Goal: Information Seeking & Learning: Learn about a topic

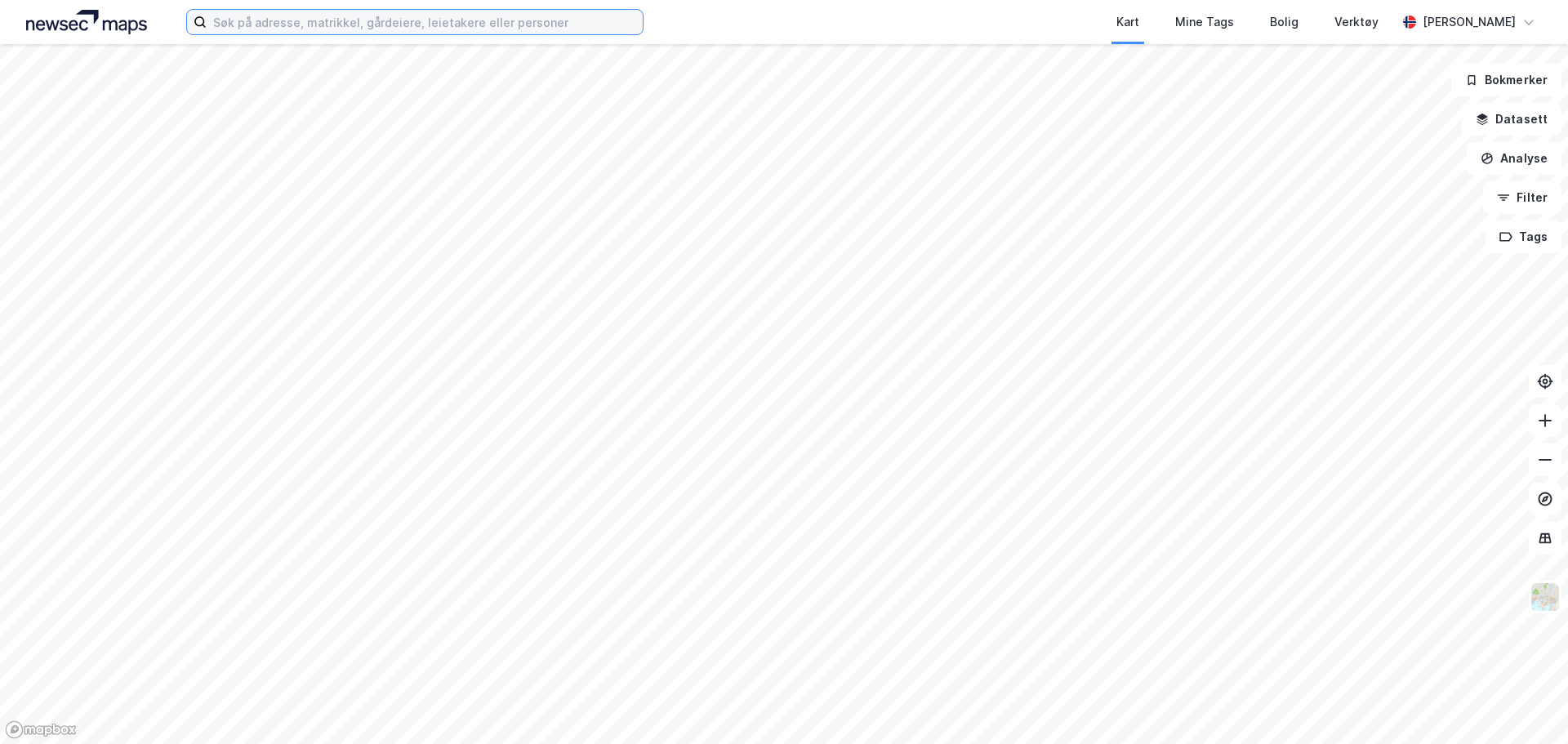
click at [259, 20] on input at bounding box center [424, 22] width 436 height 24
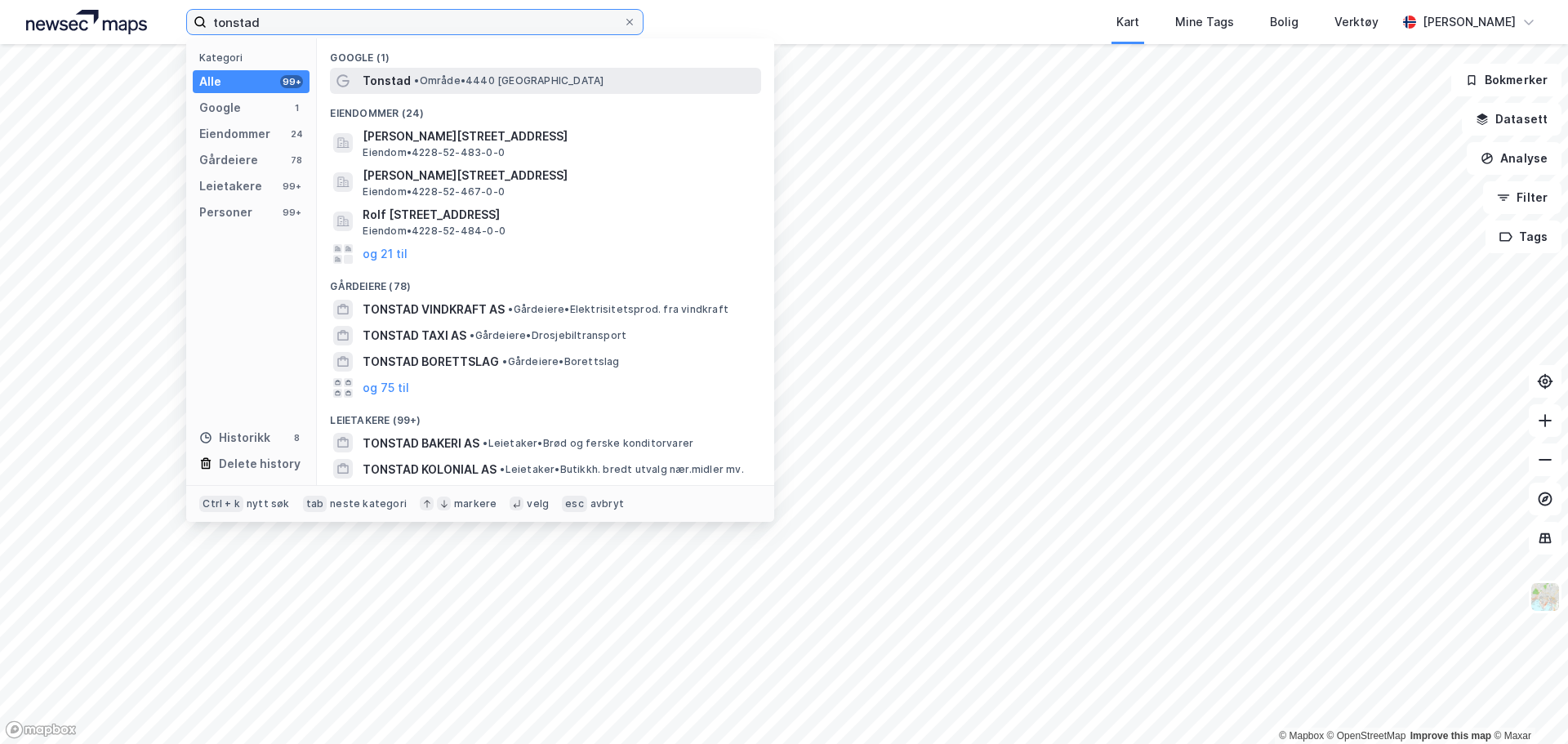
type input "tonstad"
click at [394, 87] on span "Tonstad" at bounding box center [387, 80] width 49 height 20
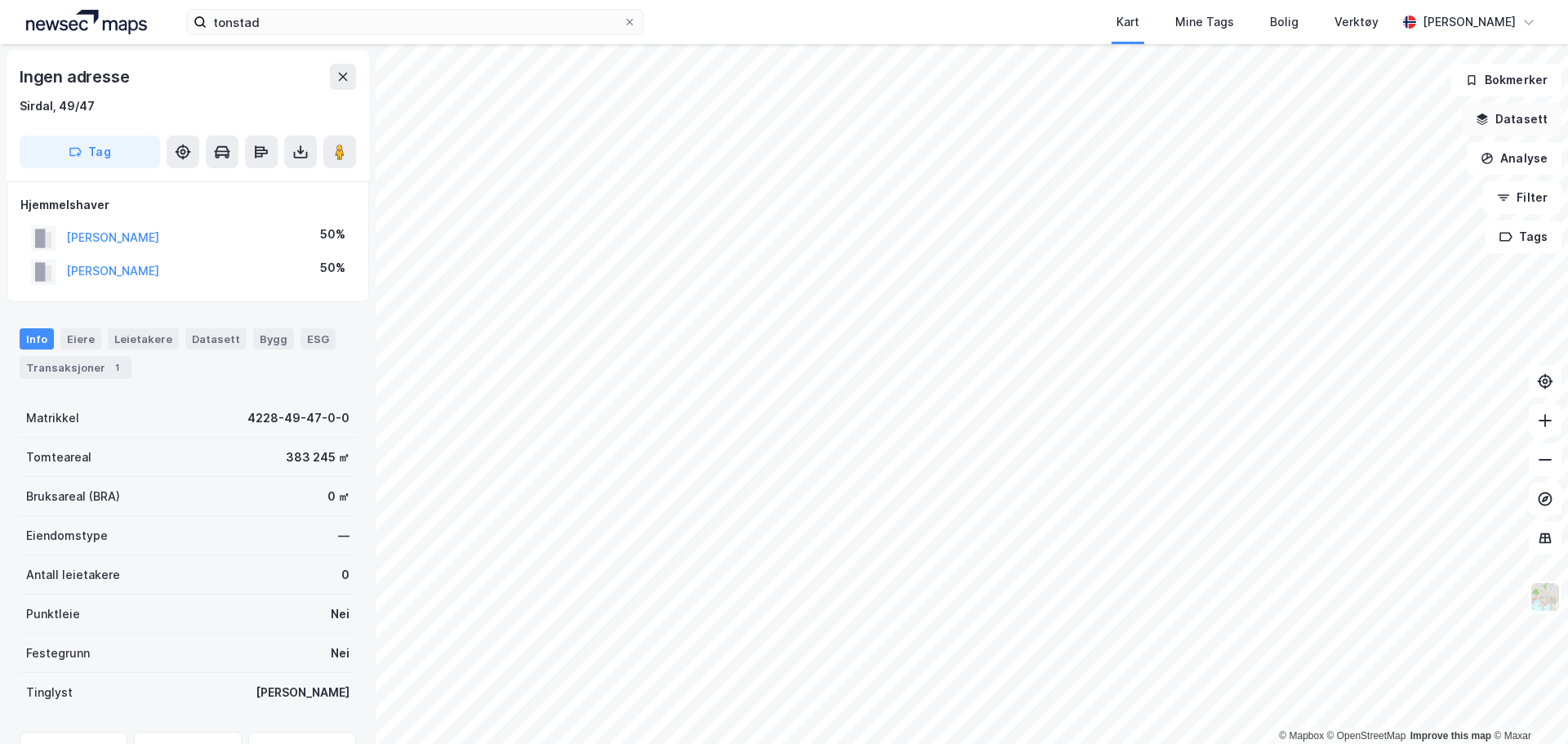
drag, startPoint x: 1531, startPoint y: 116, endPoint x: 1527, endPoint y: 129, distance: 13.6
click at [1531, 116] on button "Datasett" at bounding box center [1511, 119] width 100 height 33
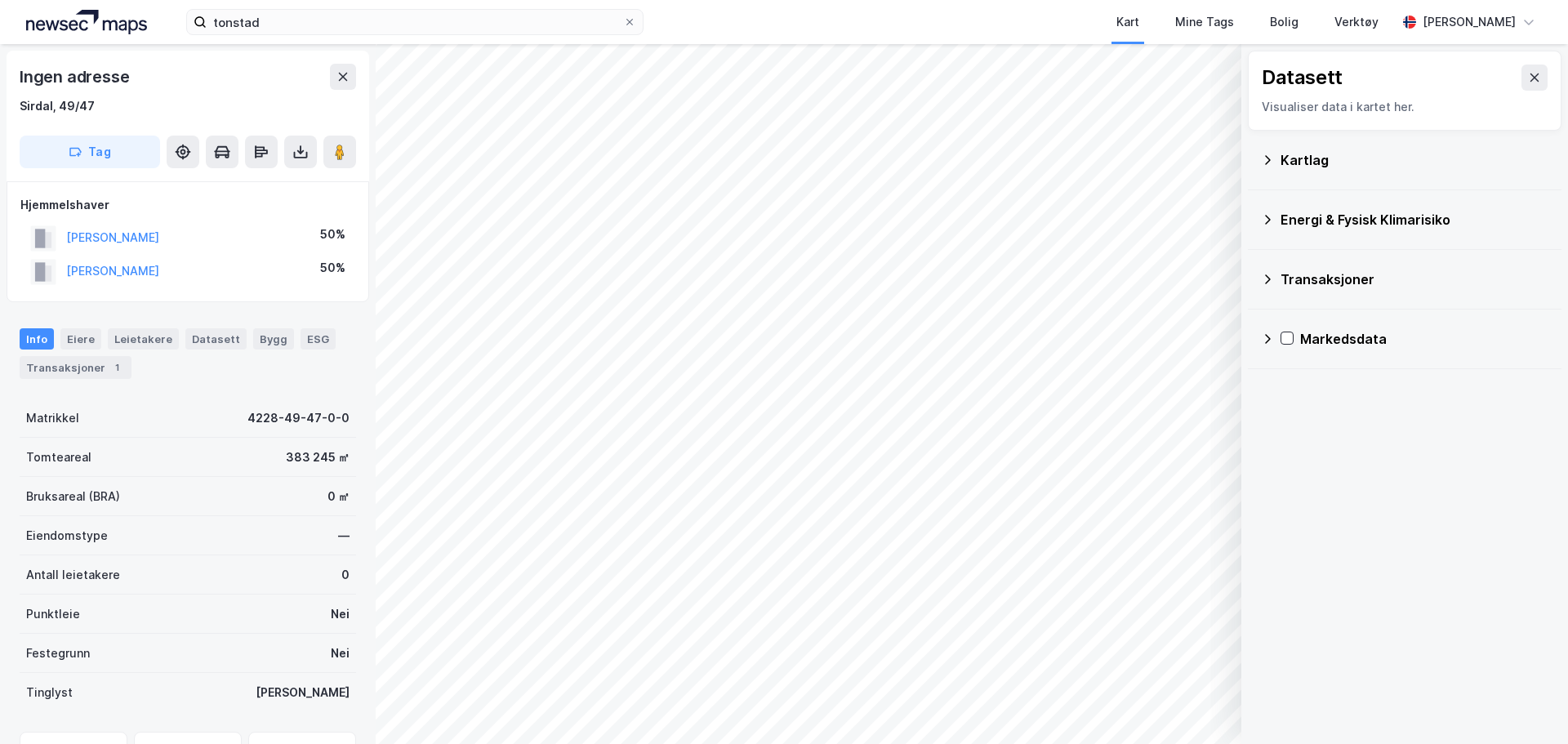
click at [1266, 154] on icon at bounding box center [1267, 161] width 13 height 13
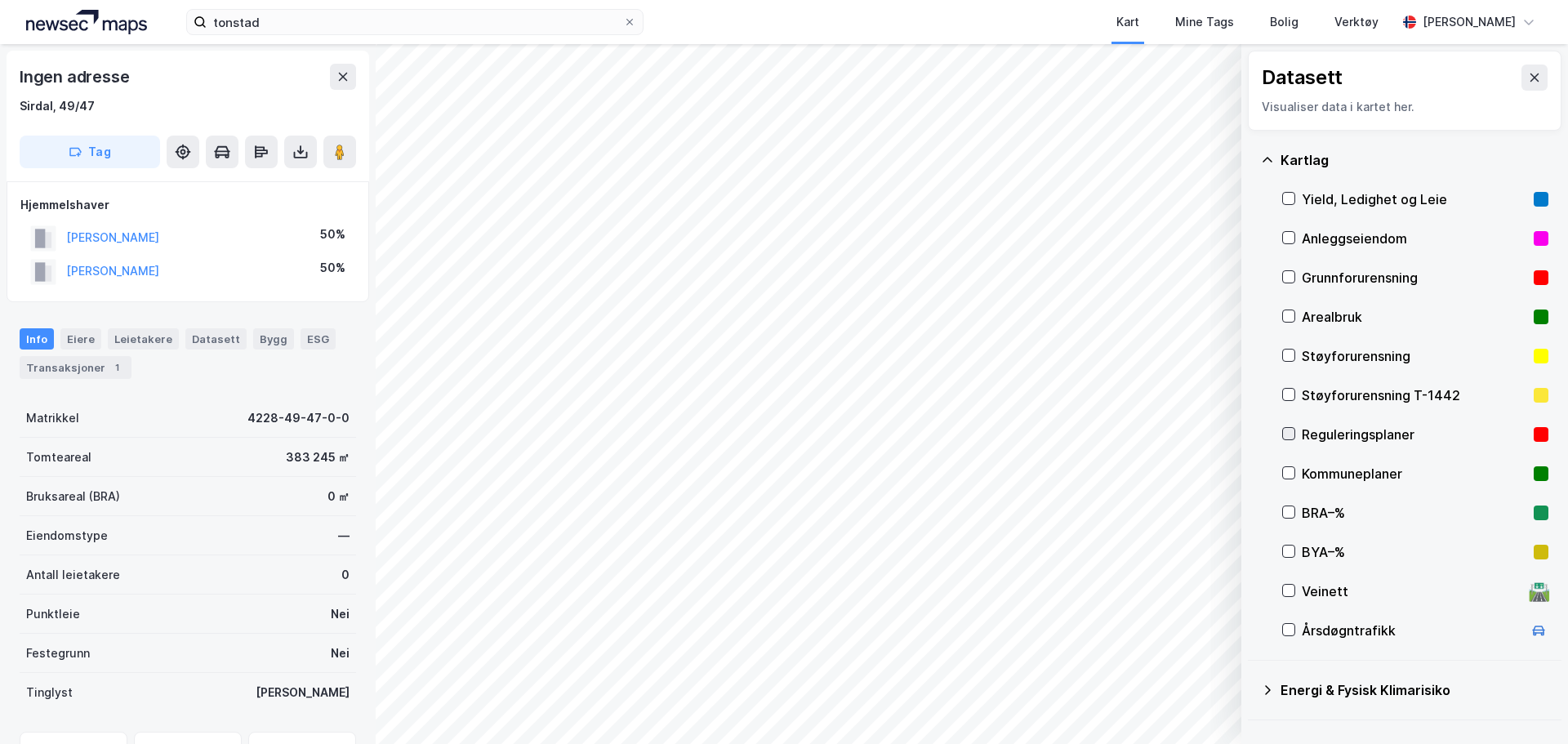
click at [1292, 433] on icon at bounding box center [1290, 434] width 9 height 6
click at [1528, 75] on icon at bounding box center [1534, 77] width 13 height 13
